Goal: Obtain resource: Download file/media

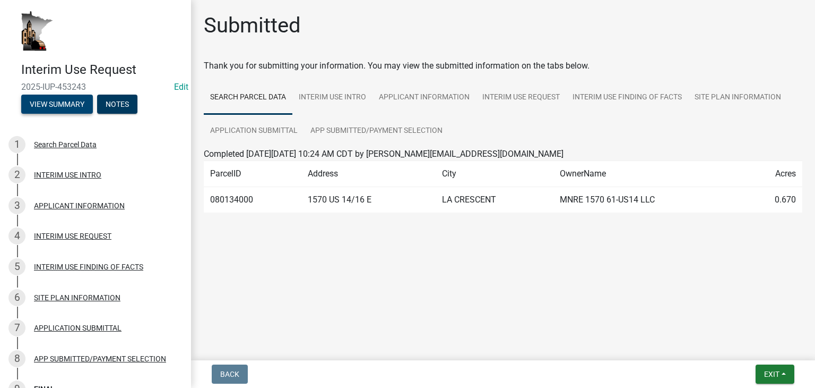
click at [65, 100] on button "View Summary" at bounding box center [57, 103] width 72 height 19
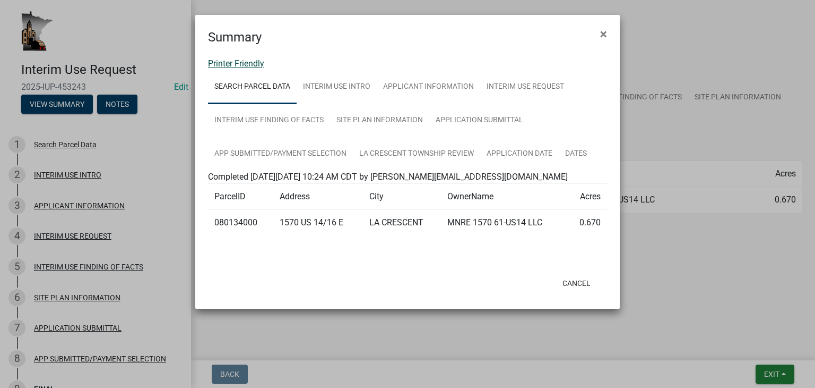
click at [228, 62] on link "Printer Friendly" at bounding box center [236, 63] width 56 height 10
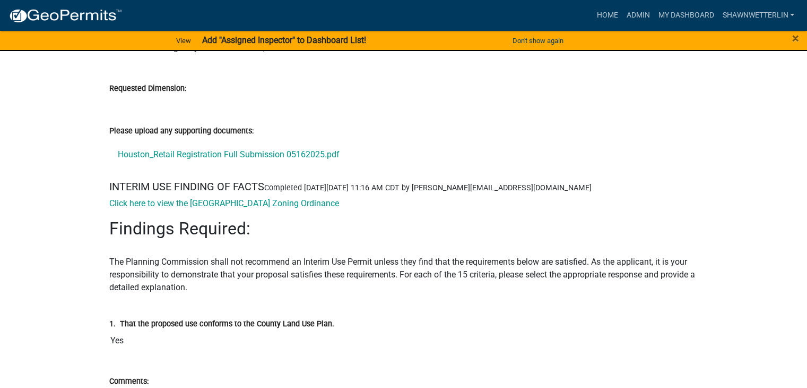
scroll to position [1867, 0]
click at [234, 151] on link "Houston_Retail Registration Full Submission 05162025.pdf" at bounding box center [403, 153] width 589 height 25
click at [197, 197] on link "Click here to view the [GEOGRAPHIC_DATA] Zoning Ordinance" at bounding box center [224, 202] width 230 height 10
